Goal: Task Accomplishment & Management: Use online tool/utility

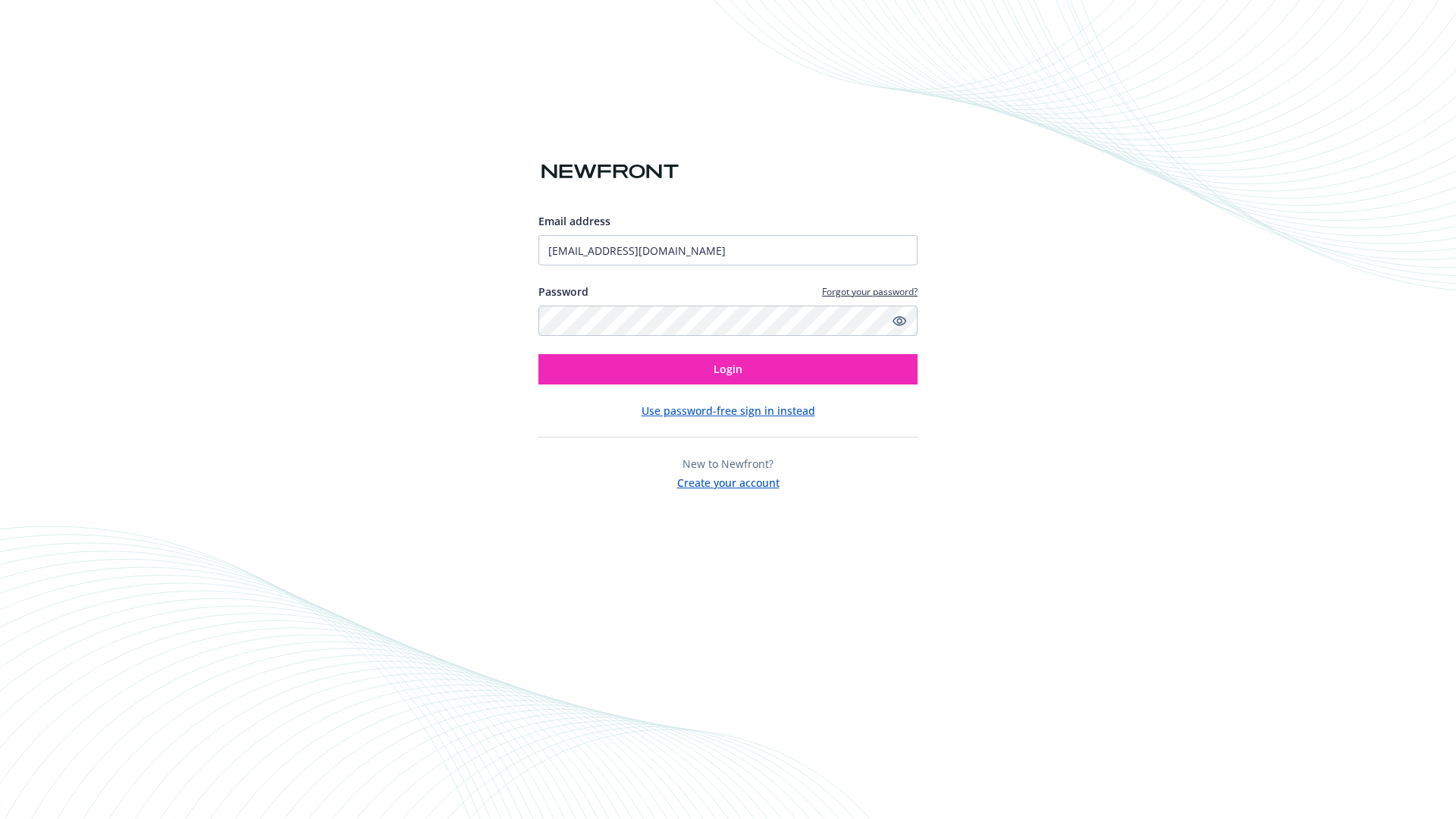
type input "[EMAIL_ADDRESS][DOMAIN_NAME]"
click at [728, 369] on span "Login" at bounding box center [728, 368] width 29 height 14
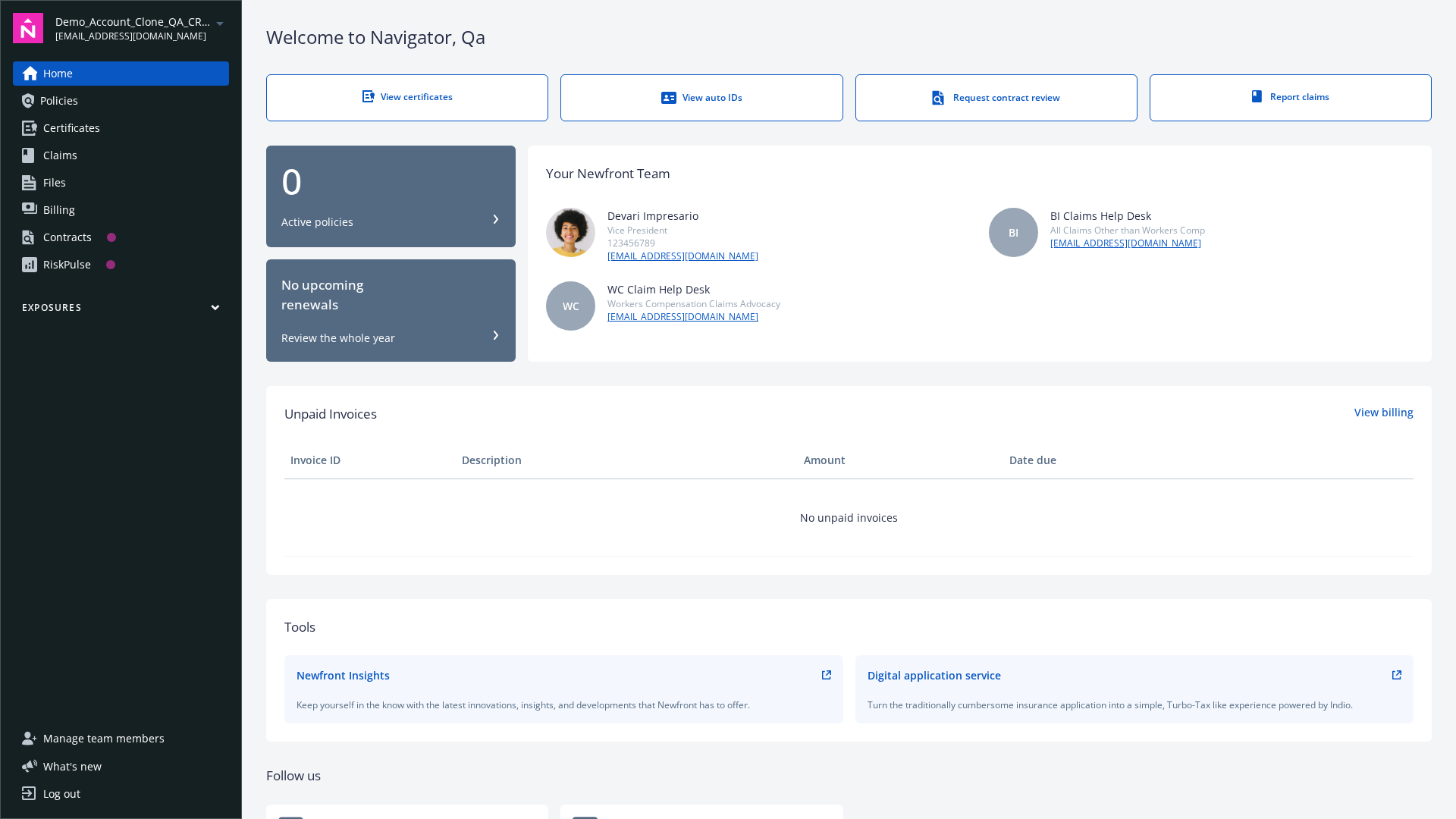
click at [142, 28] on span "Demo_Account_Clone_QA_CR_Tests_Prospect" at bounding box center [133, 21] width 155 height 16
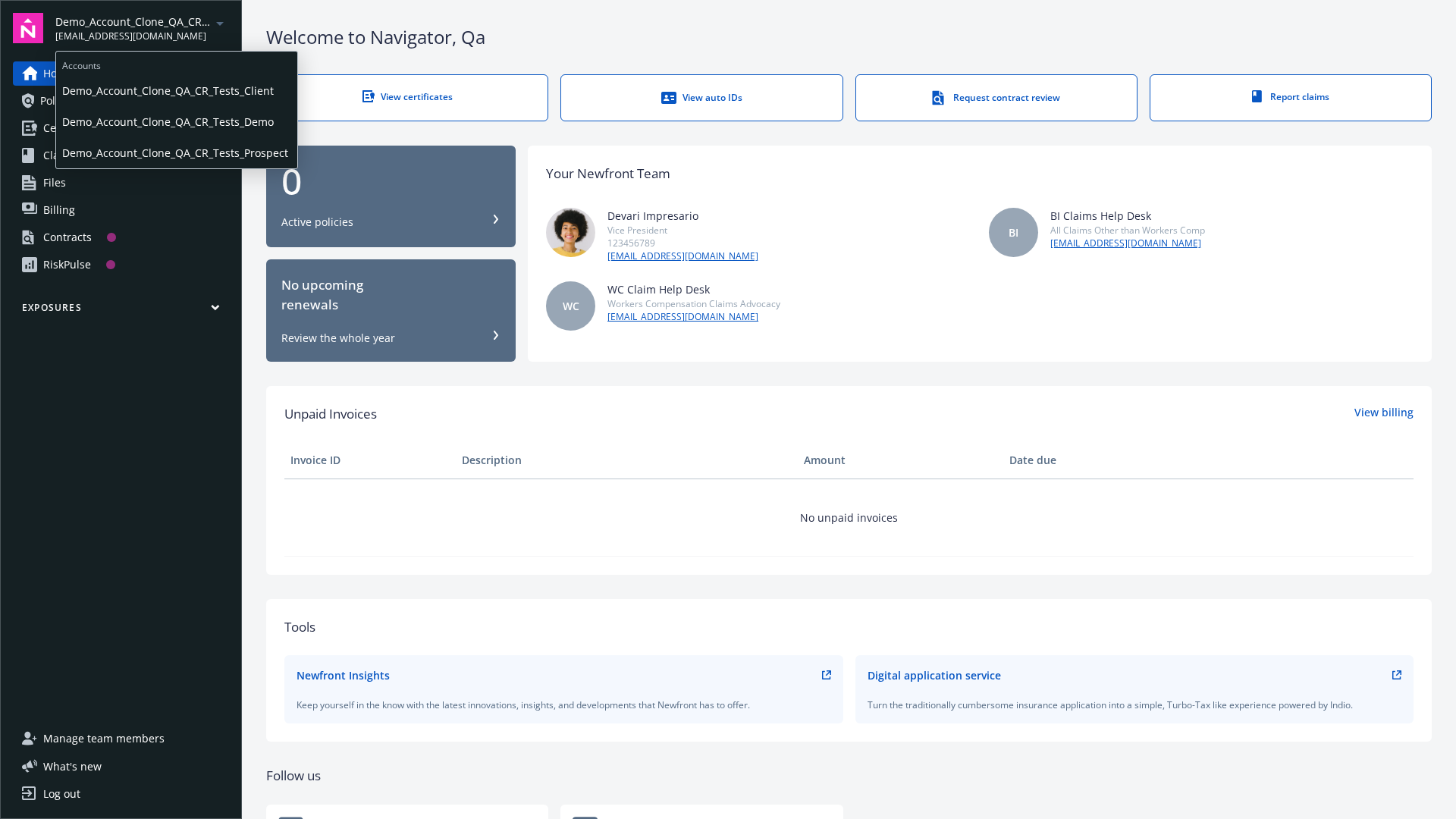
click at [175, 91] on span "Demo_Account_Clone_QA_CR_Tests_Client" at bounding box center [177, 91] width 229 height 31
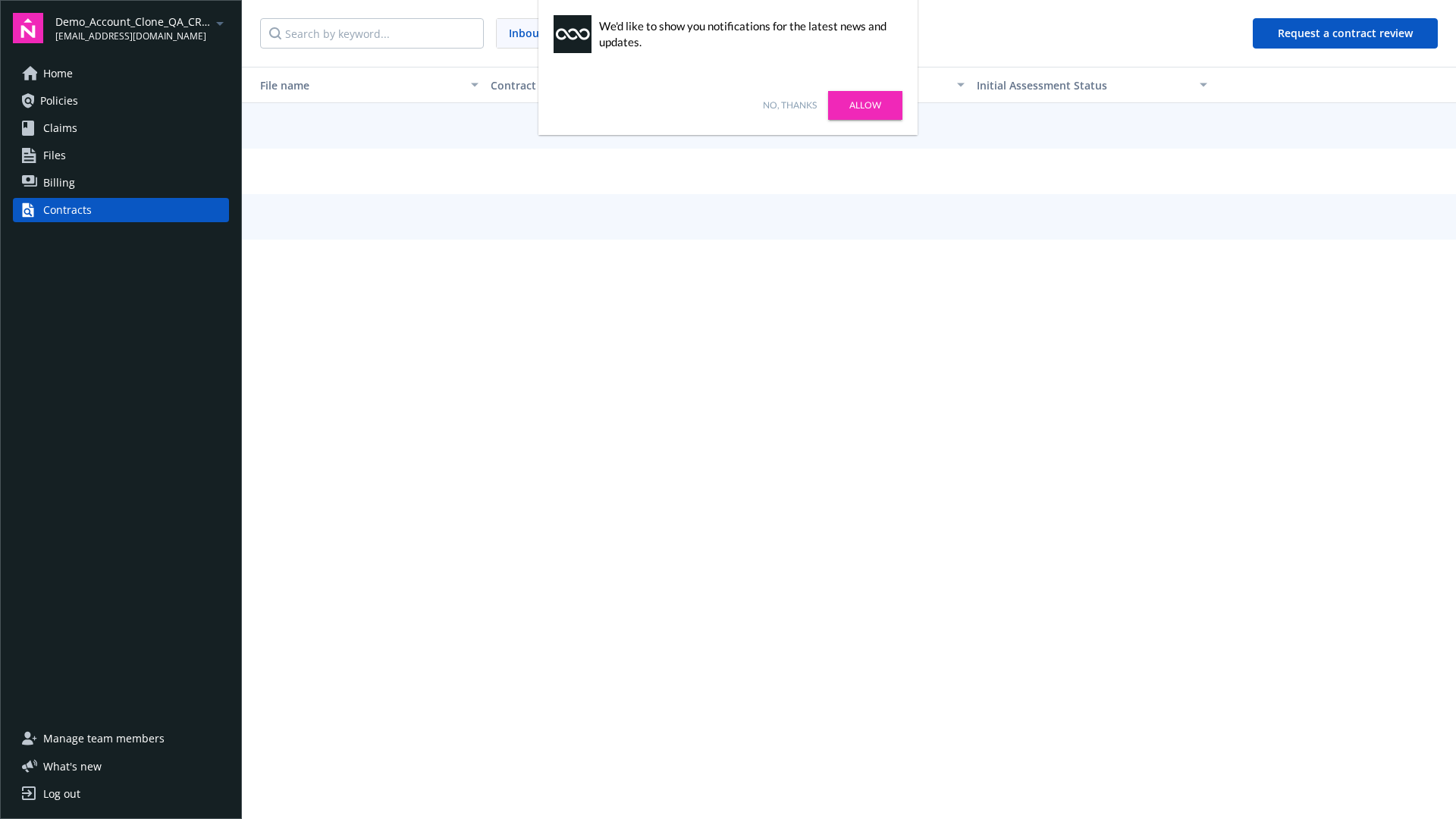
click at [789, 106] on link "No, thanks" at bounding box center [790, 106] width 54 height 14
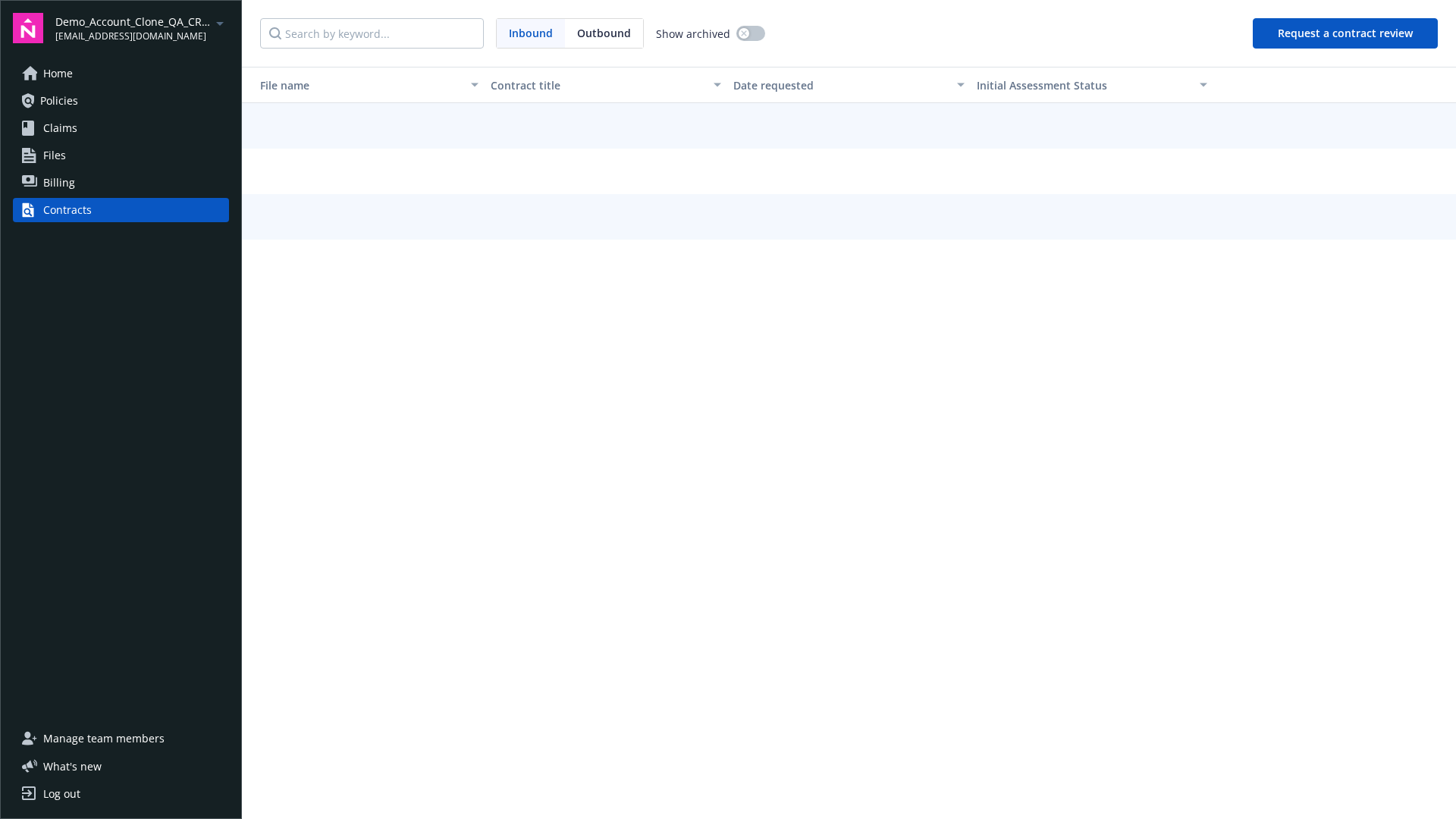
click at [1346, 33] on button "Request a contract review" at bounding box center [1345, 33] width 185 height 30
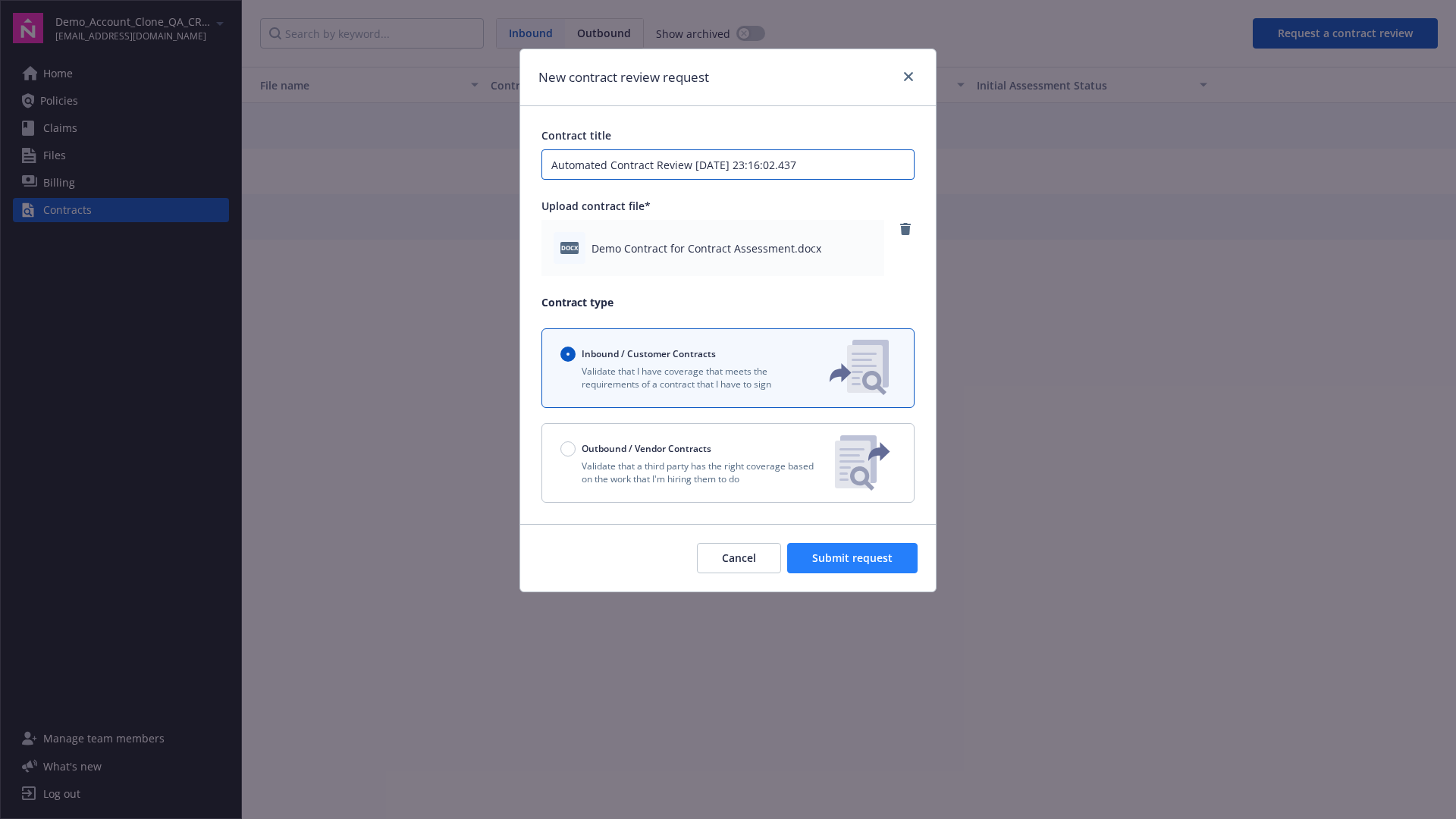
type input "Automated Contract Review [DATE] 23:16:02.437"
click at [853, 558] on span "Submit request" at bounding box center [852, 557] width 81 height 14
